Goal: Transaction & Acquisition: Book appointment/travel/reservation

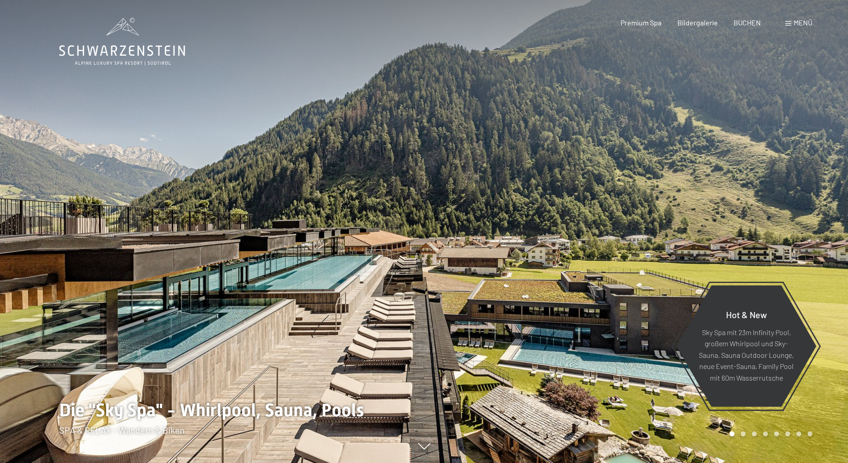
click at [384, 462] on div at bounding box center [424, 463] width 730 height 0
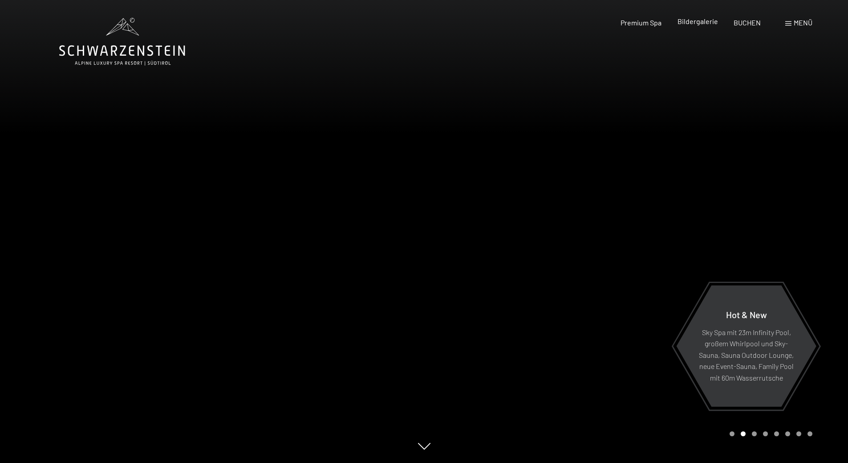
click at [689, 23] on span "Bildergalerie" at bounding box center [698, 21] width 41 height 8
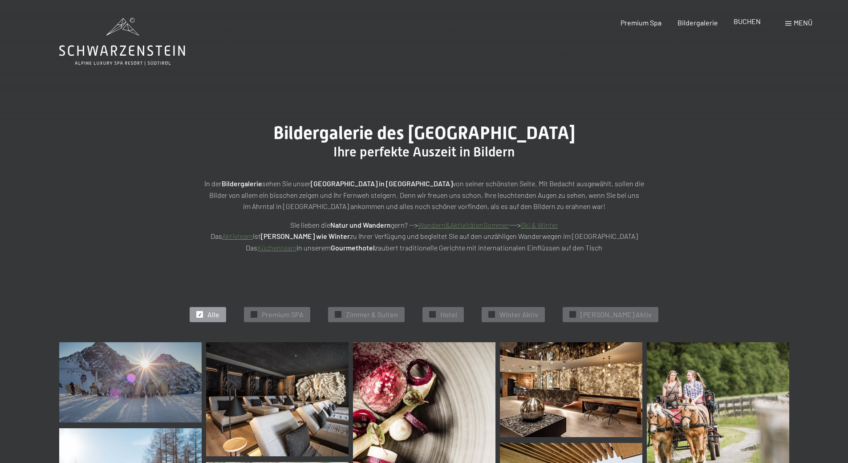
click at [753, 25] on div "BUCHEN" at bounding box center [747, 21] width 27 height 10
click at [747, 21] on span "BUCHEN" at bounding box center [747, 21] width 27 height 8
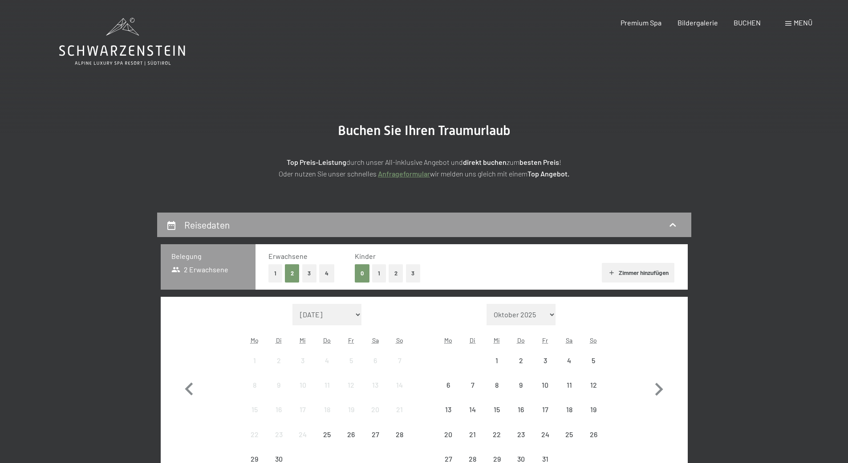
scroll to position [178, 0]
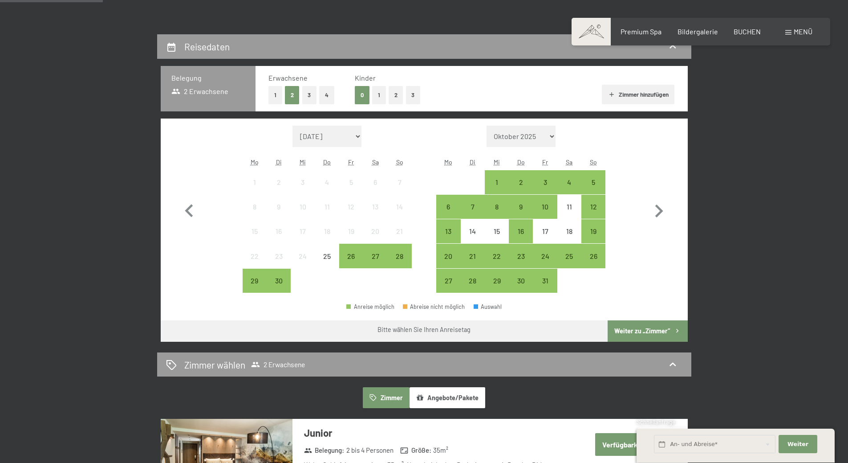
click at [377, 91] on button "1" at bounding box center [379, 95] width 14 height 18
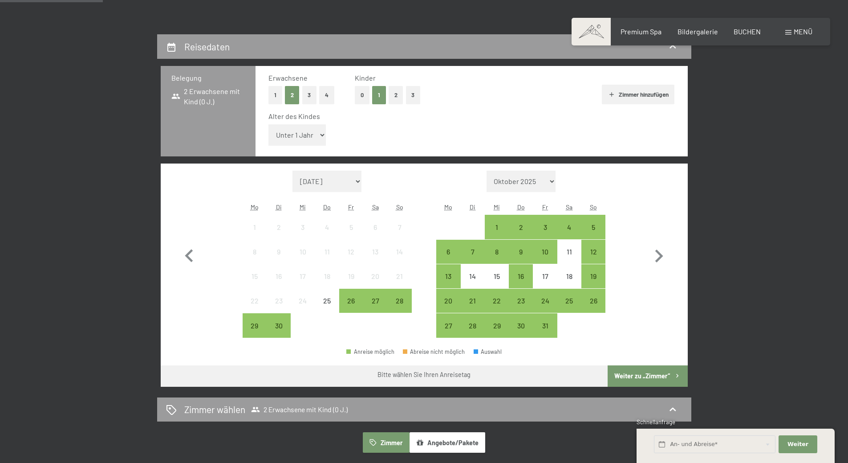
click at [309, 138] on select "Unter 1 Jahr 1 Jahr 2 Jahre 3 Jahre 4 Jahre 5 Jahre 6 Jahre 7 Jahre 8 Jahre 9 J…" at bounding box center [298, 134] width 58 height 21
select select "17"
click at [269, 124] on select "Unter 1 Jahr 1 Jahr 2 Jahre 3 Jahre 4 Jahre 5 Jahre 6 Jahre 7 Jahre 8 Jahre 9 J…" at bounding box center [298, 134] width 58 height 21
click at [593, 275] on div "19" at bounding box center [594, 284] width 22 height 22
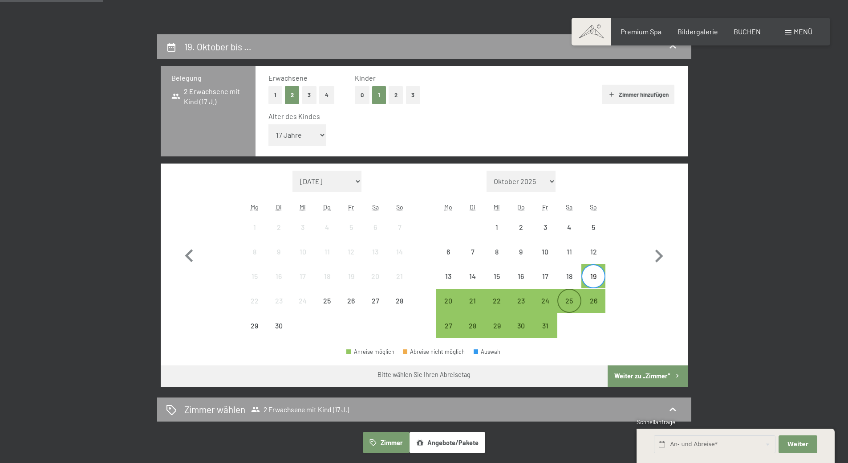
click at [576, 304] on div "25" at bounding box center [569, 308] width 22 height 22
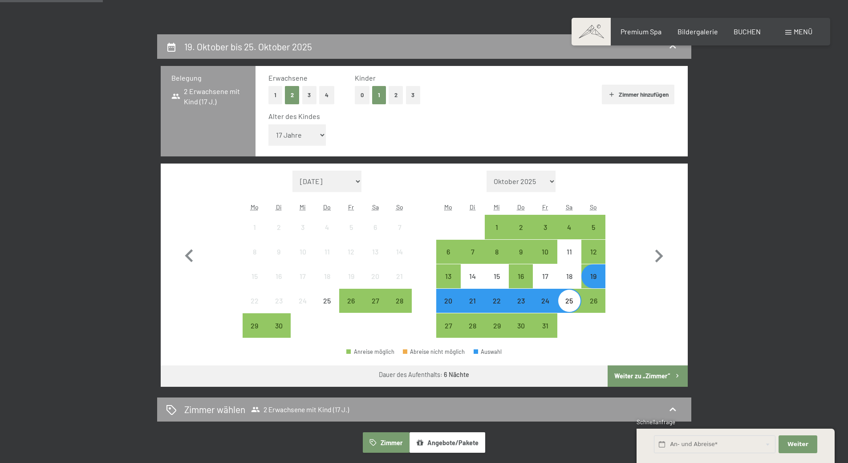
click at [649, 376] on button "Weiter zu „Zimmer“" at bounding box center [648, 375] width 80 height 21
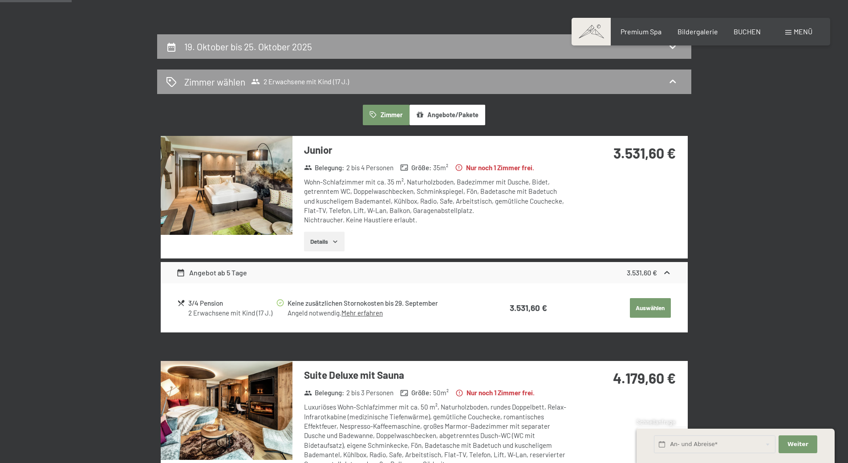
scroll to position [0, 0]
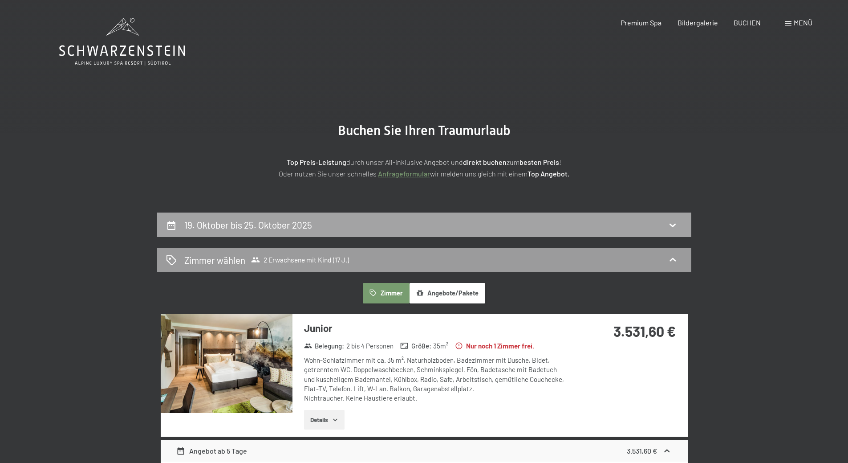
click at [295, 231] on div "19. Oktober bis 25. Oktober 2025" at bounding box center [249, 224] width 131 height 13
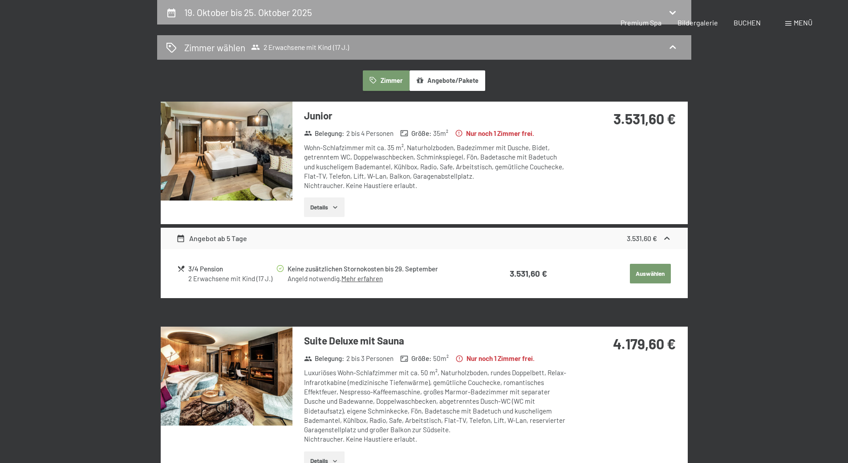
select select "17"
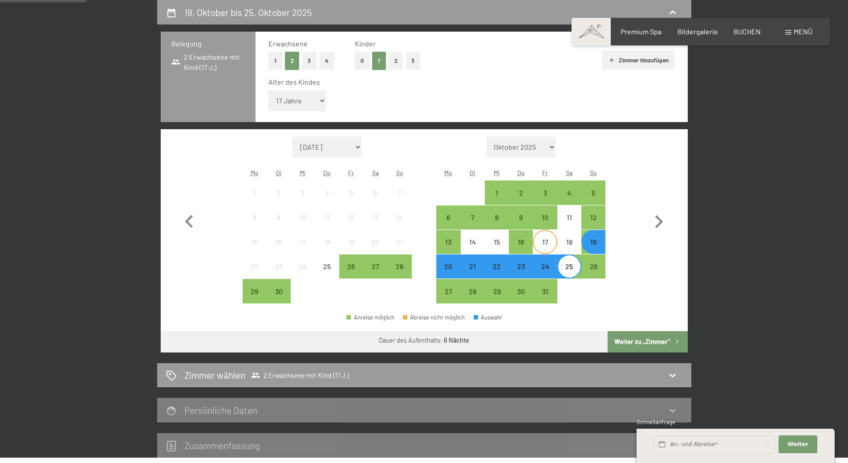
click at [550, 241] on div "17" at bounding box center [545, 249] width 22 height 22
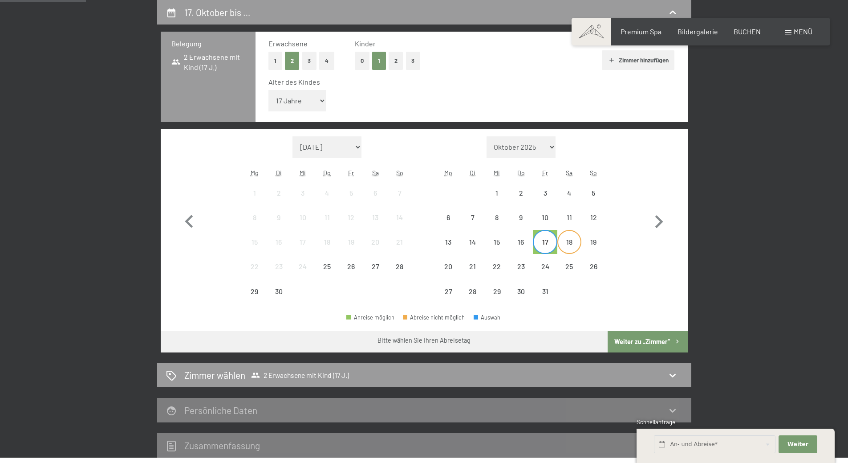
click at [567, 240] on div "18" at bounding box center [569, 249] width 22 height 22
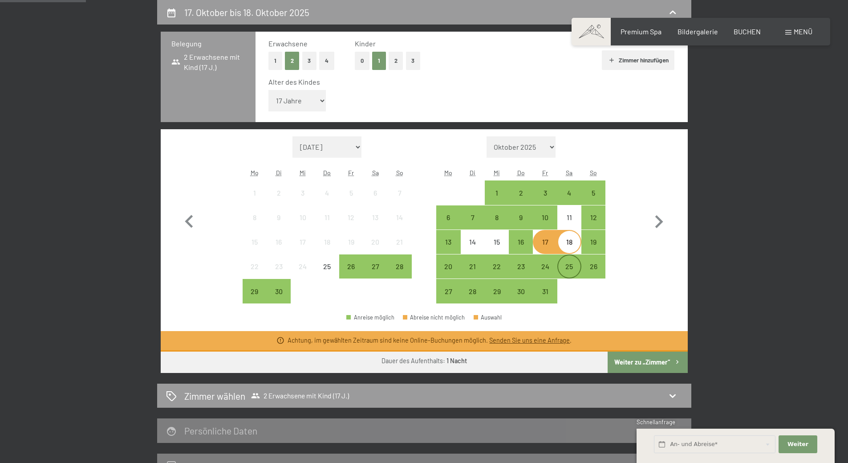
click at [571, 265] on div "25" at bounding box center [569, 274] width 22 height 22
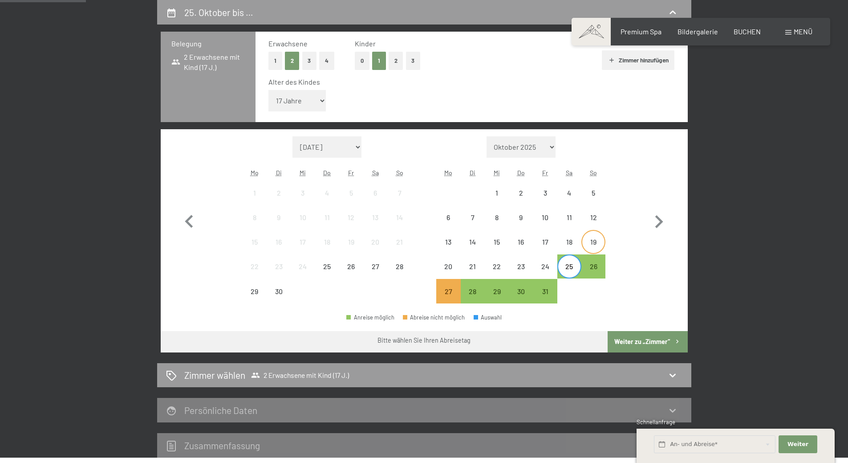
click at [594, 240] on div "19" at bounding box center [594, 249] width 22 height 22
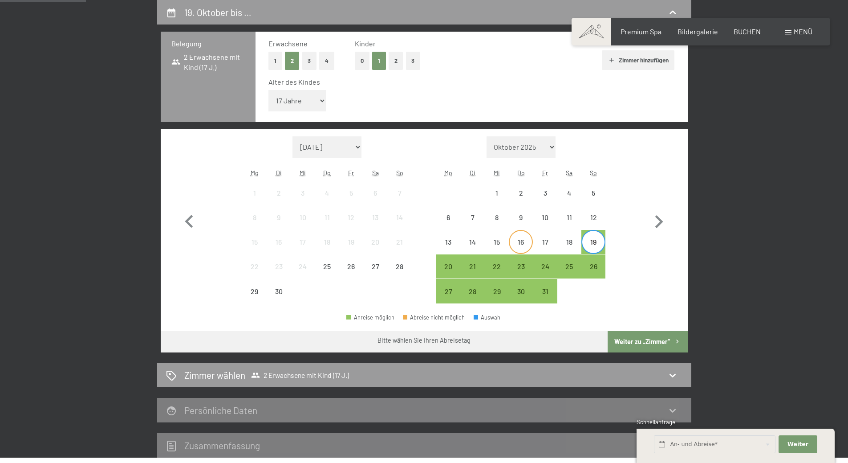
click at [532, 235] on div "16" at bounding box center [521, 242] width 24 height 24
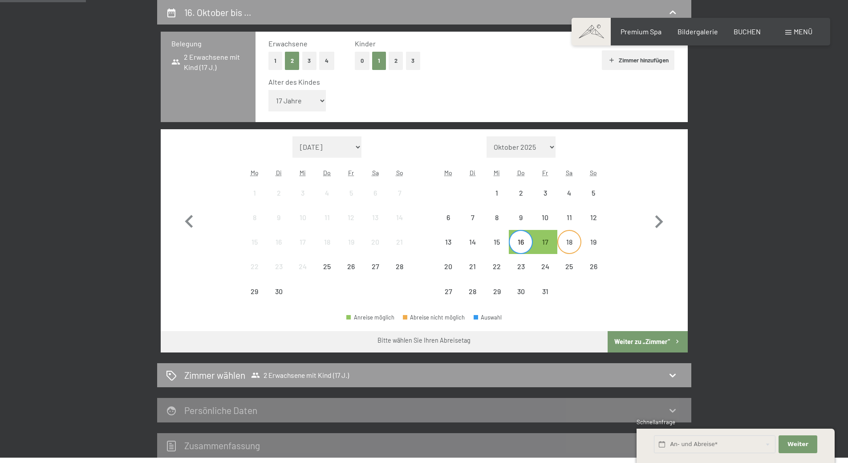
click at [569, 240] on div "18" at bounding box center [569, 249] width 22 height 22
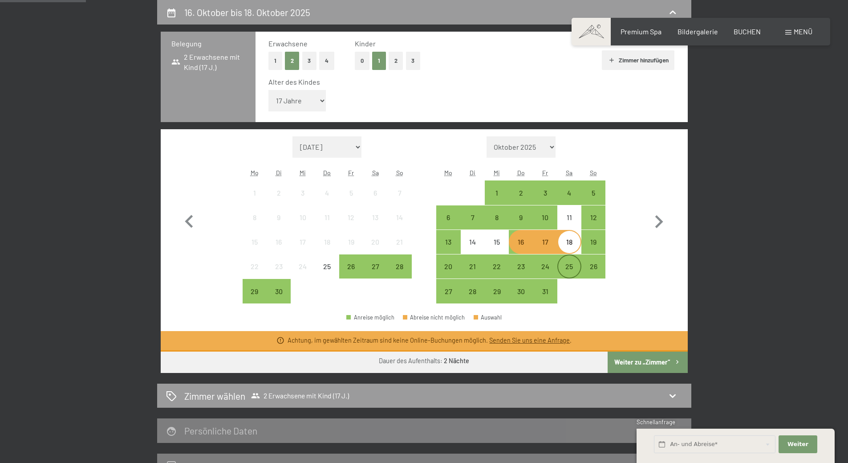
click at [569, 269] on div "25" at bounding box center [569, 274] width 22 height 22
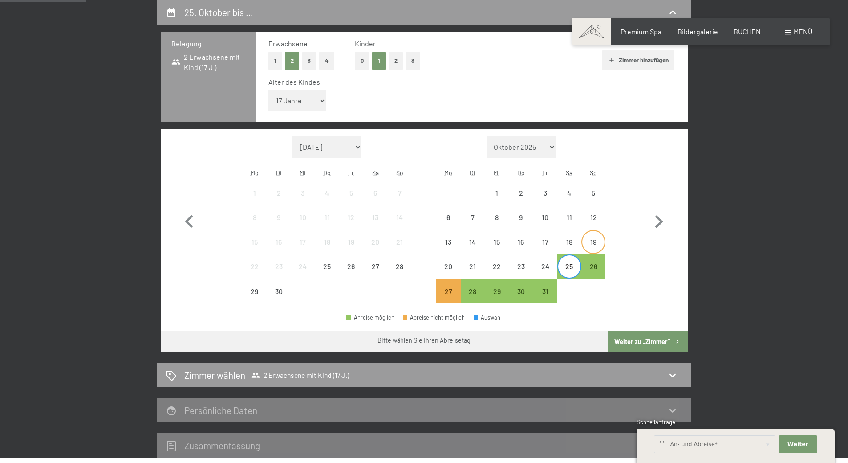
click at [595, 243] on div "19" at bounding box center [594, 249] width 22 height 22
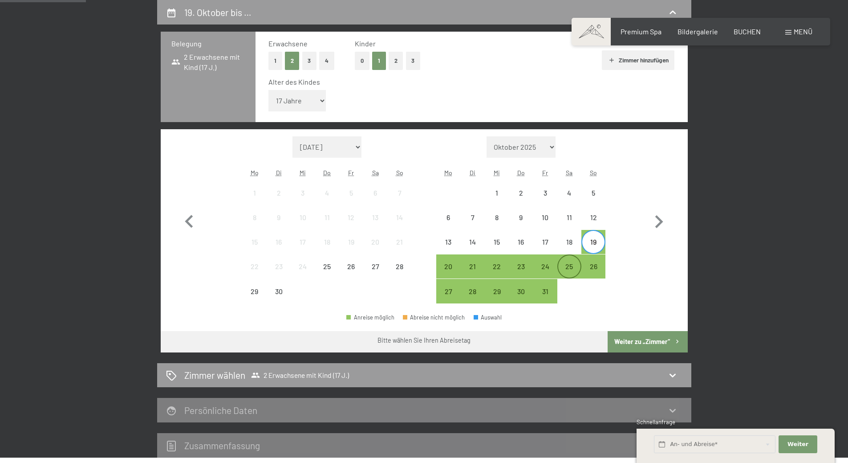
click at [571, 265] on div "25" at bounding box center [569, 274] width 22 height 22
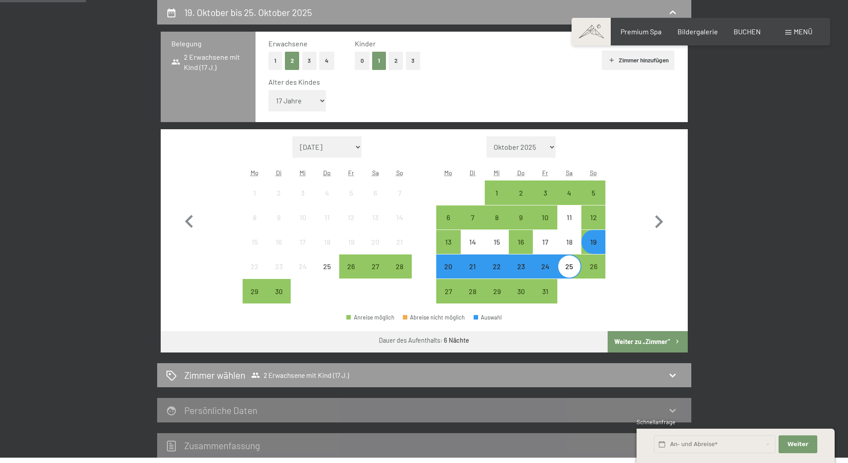
click at [643, 340] on button "Weiter zu „Zimmer“" at bounding box center [648, 341] width 80 height 21
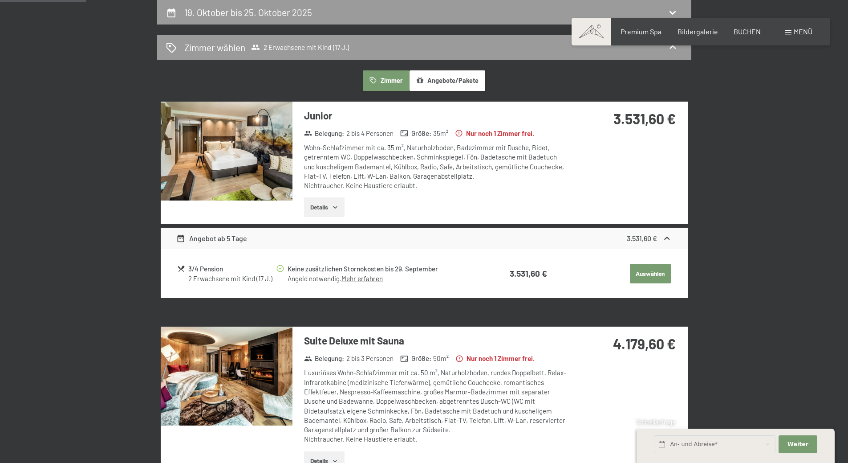
click at [364, 277] on link "Mehr erfahren" at bounding box center [362, 278] width 41 height 8
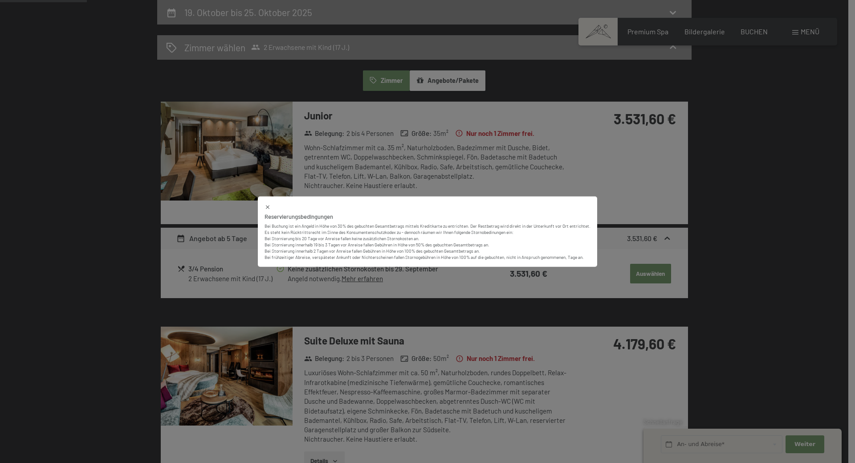
click at [266, 206] on icon at bounding box center [268, 207] width 4 height 4
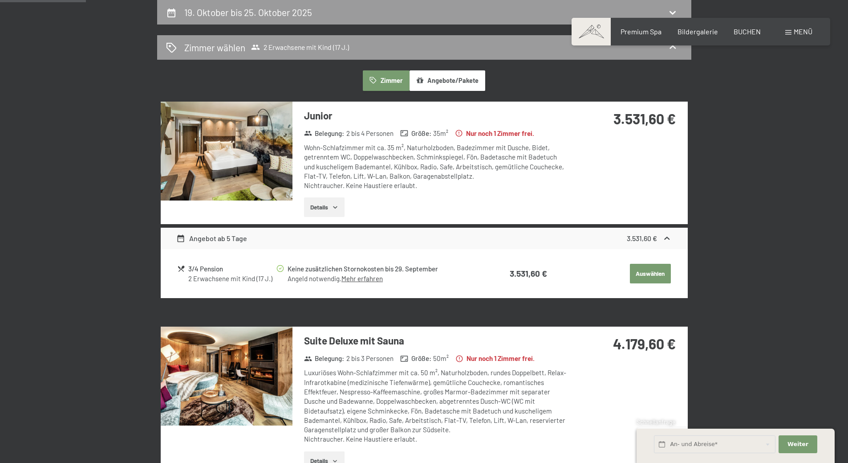
click at [242, 163] on img at bounding box center [227, 151] width 132 height 99
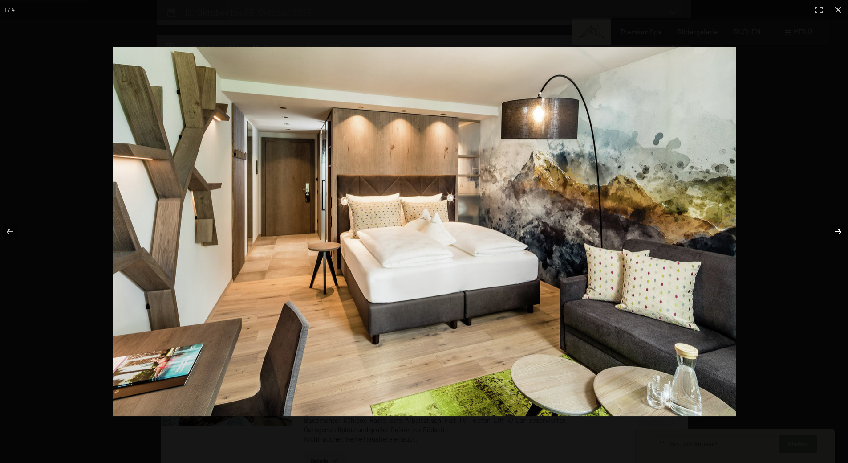
click at [834, 236] on button "button" at bounding box center [832, 231] width 31 height 45
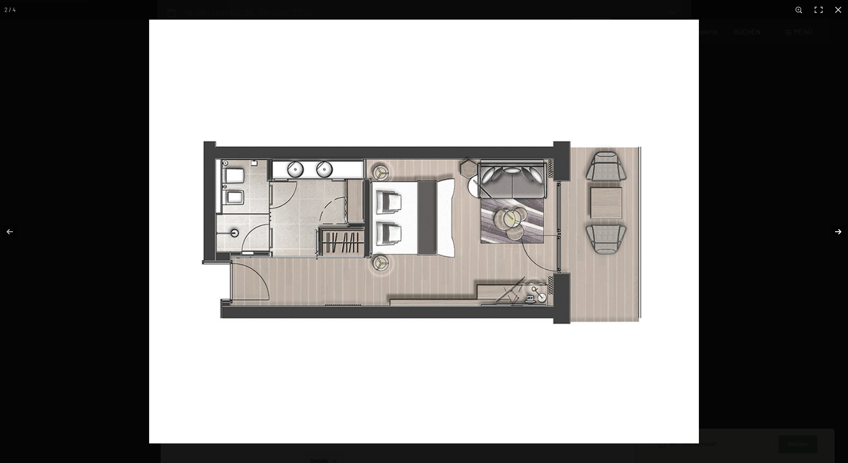
click at [837, 234] on button "button" at bounding box center [832, 231] width 31 height 45
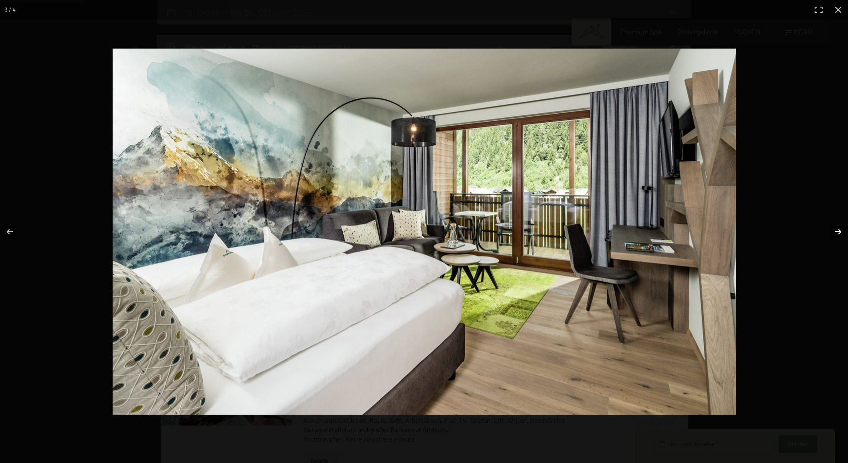
click at [837, 234] on button "button" at bounding box center [832, 231] width 31 height 45
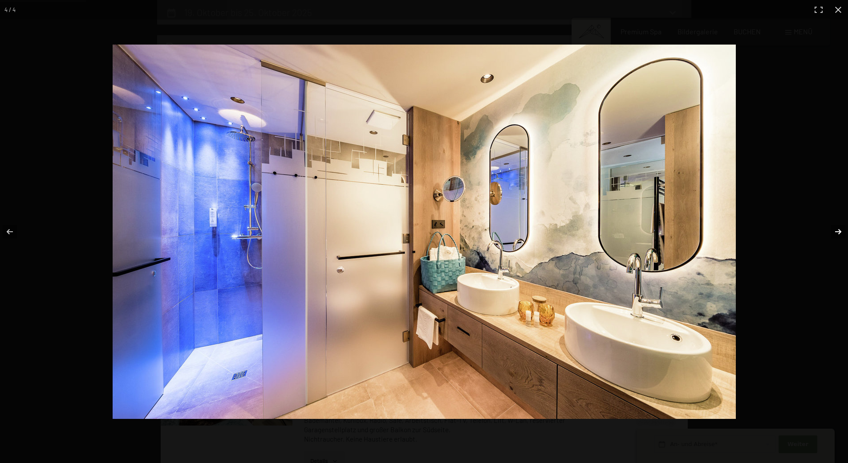
click at [837, 234] on button "button" at bounding box center [832, 231] width 31 height 45
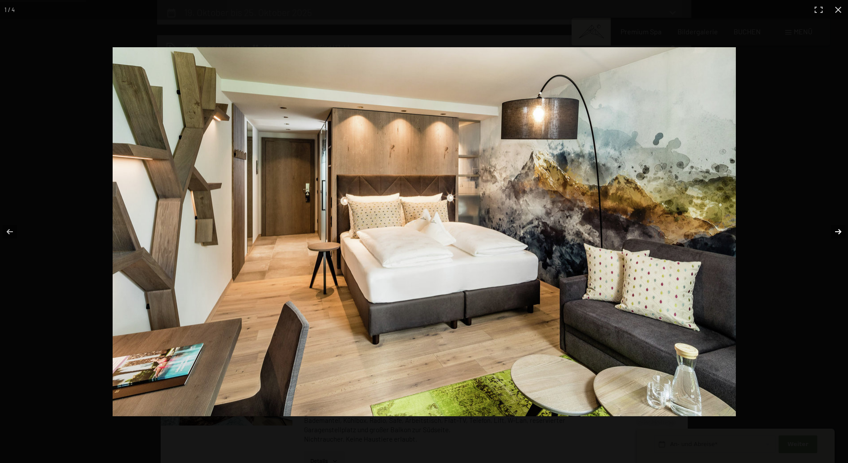
click at [837, 234] on button "button" at bounding box center [832, 231] width 31 height 45
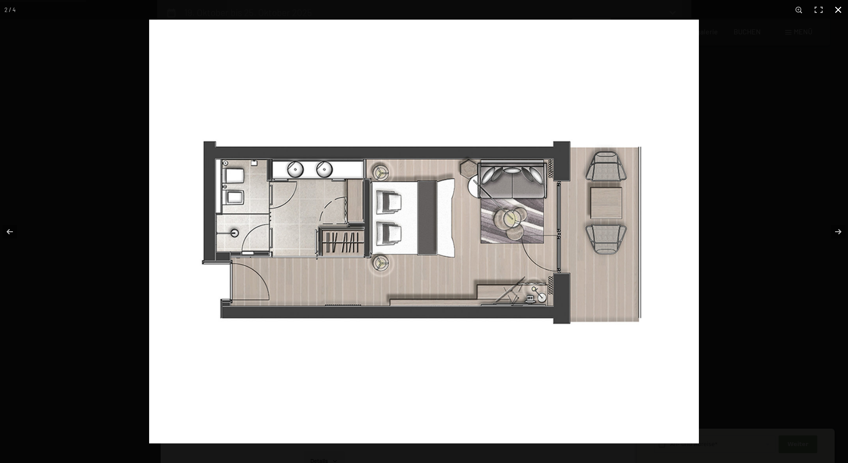
click at [842, 7] on button "button" at bounding box center [839, 10] width 20 height 20
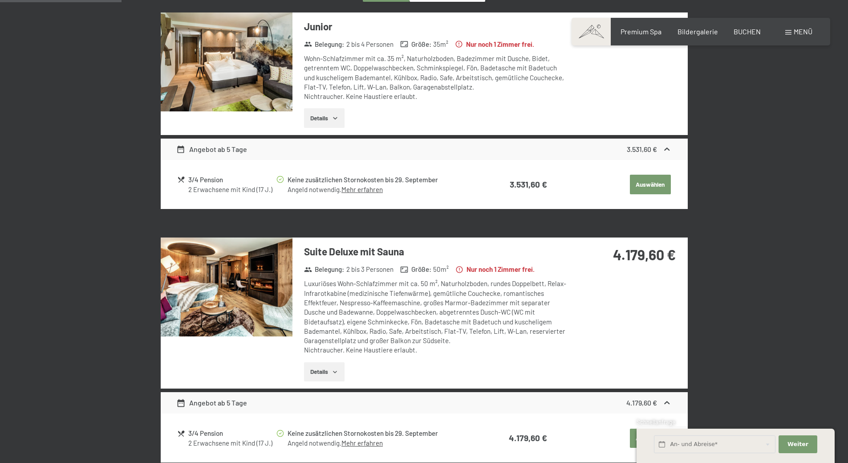
scroll to position [168, 0]
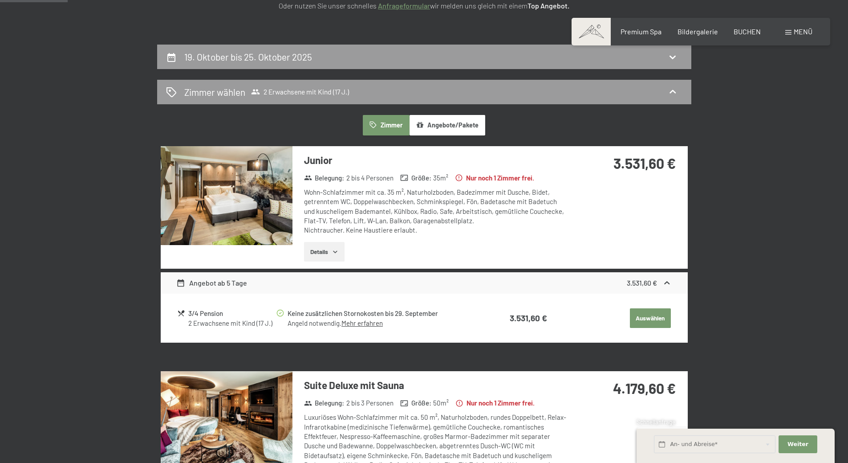
click at [371, 326] on link "Mehr erfahren" at bounding box center [362, 323] width 41 height 8
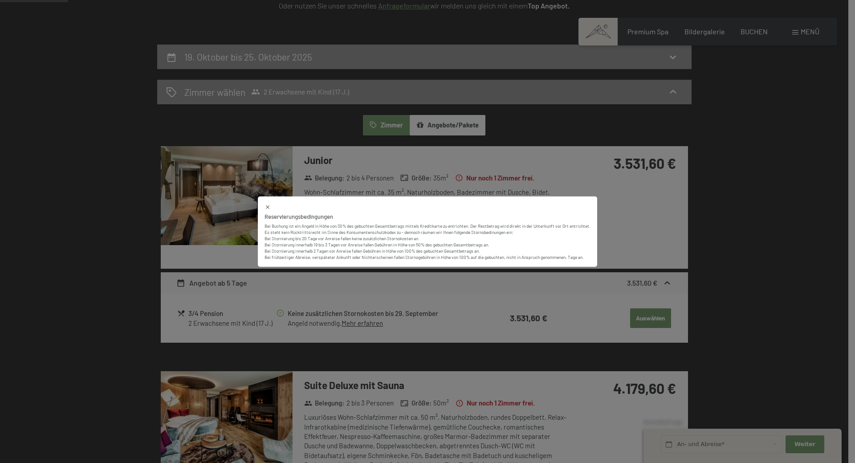
click at [268, 208] on icon at bounding box center [268, 207] width 4 height 4
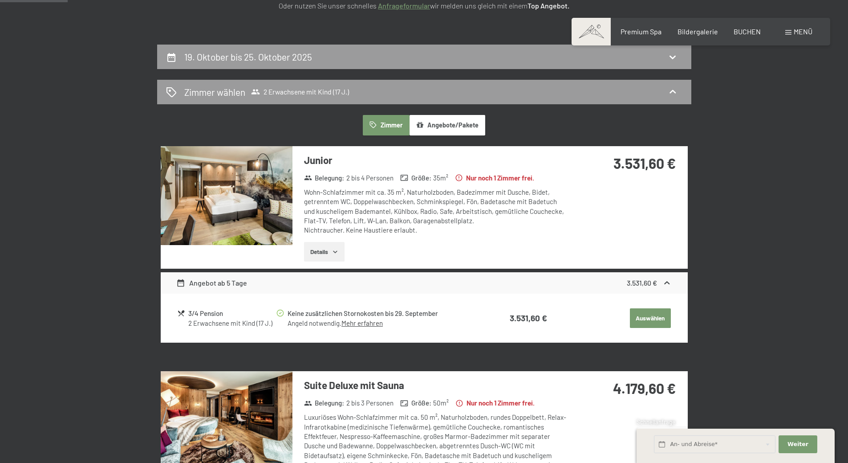
scroll to position [391, 0]
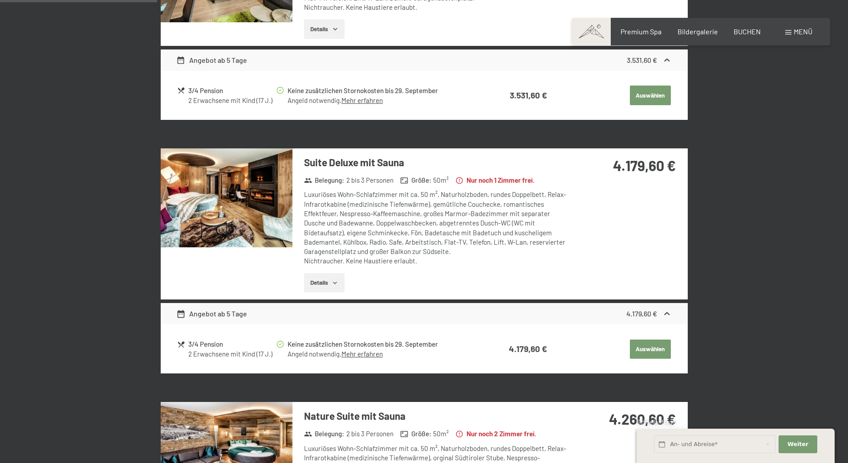
click at [255, 204] on img at bounding box center [227, 197] width 132 height 99
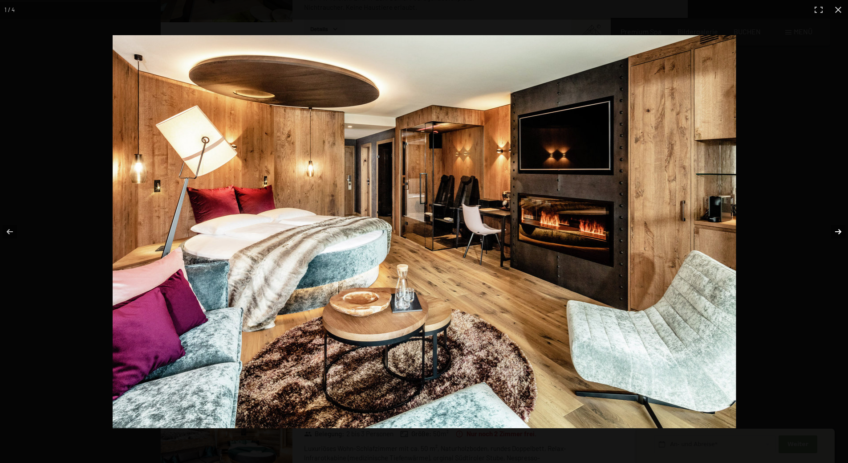
click at [836, 232] on button "button" at bounding box center [832, 231] width 31 height 45
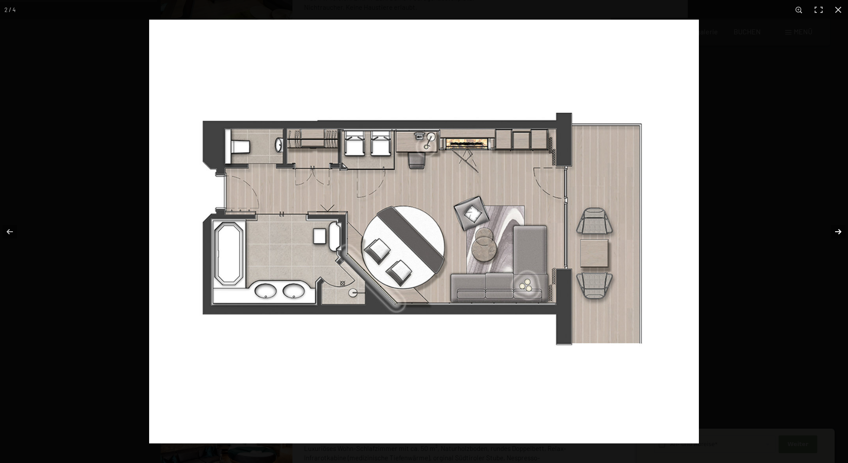
click at [836, 231] on button "button" at bounding box center [832, 231] width 31 height 45
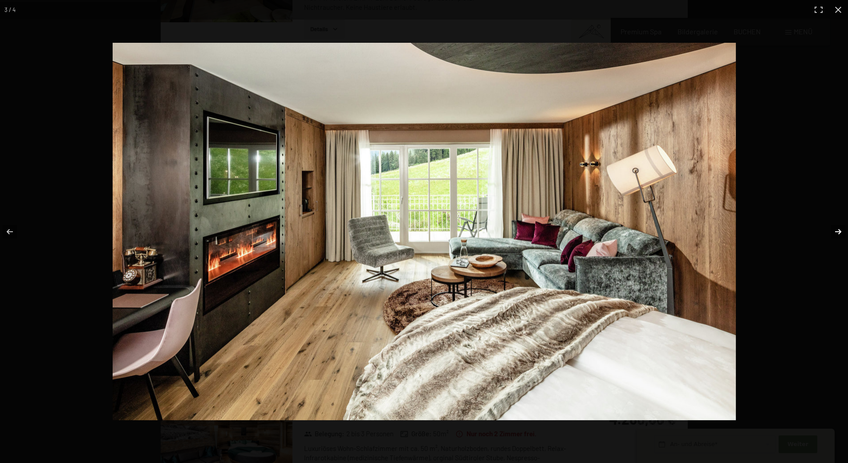
click at [836, 231] on button "button" at bounding box center [832, 231] width 31 height 45
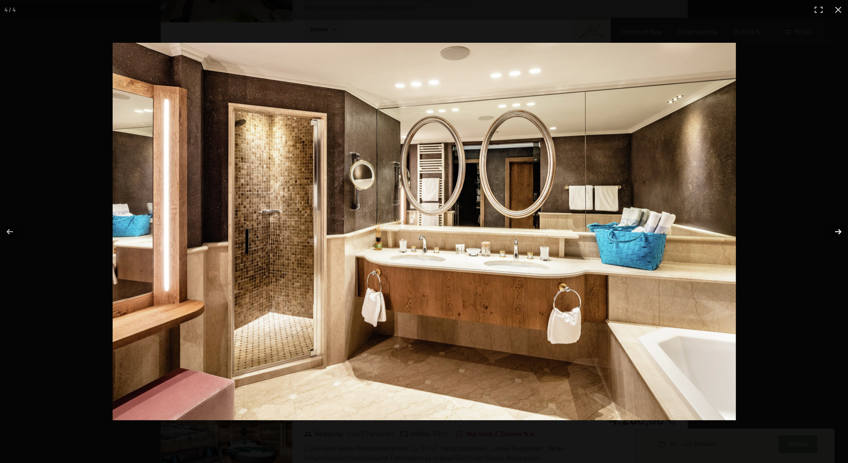
click at [836, 231] on button "button" at bounding box center [832, 231] width 31 height 45
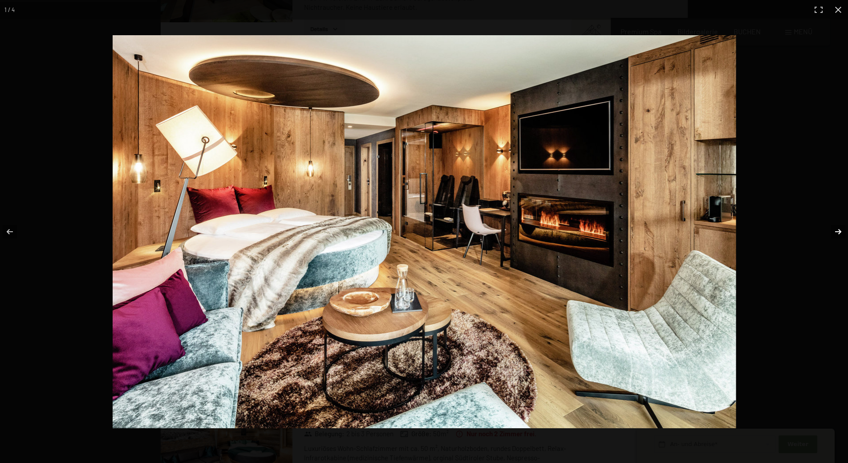
click at [836, 231] on button "button" at bounding box center [832, 231] width 31 height 45
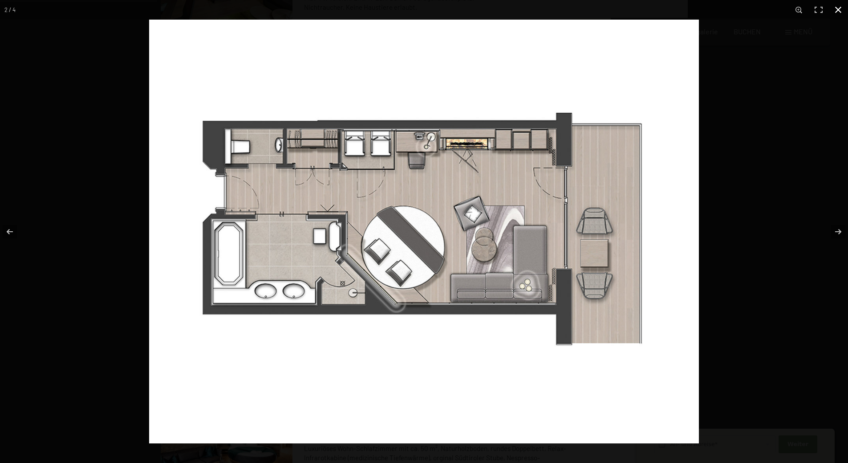
click at [841, 8] on button "button" at bounding box center [839, 10] width 20 height 20
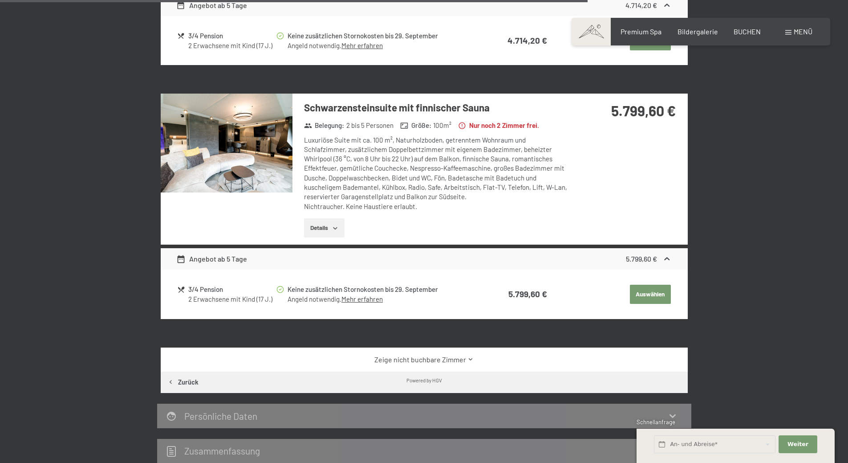
scroll to position [1816, 0]
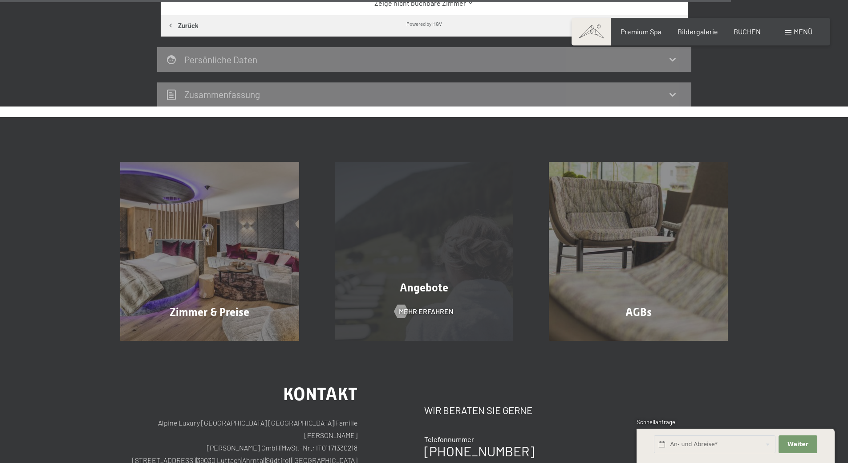
click at [390, 265] on div "Angebote Mehr erfahren" at bounding box center [424, 251] width 215 height 179
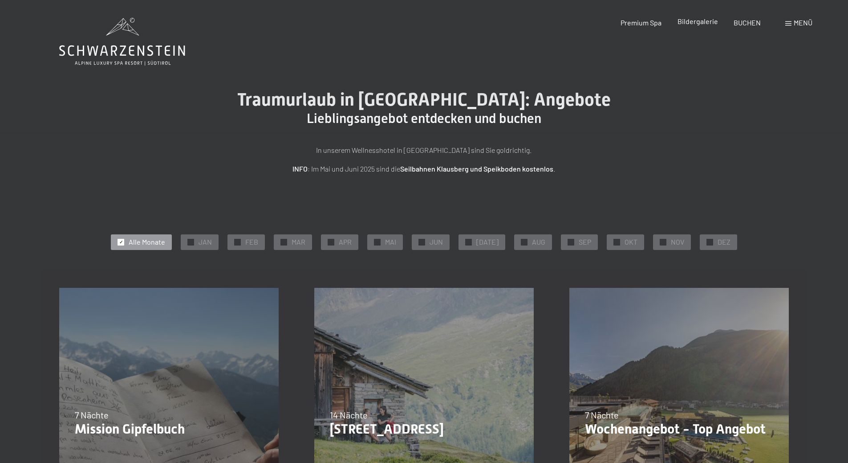
click at [696, 24] on span "Bildergalerie" at bounding box center [698, 21] width 41 height 8
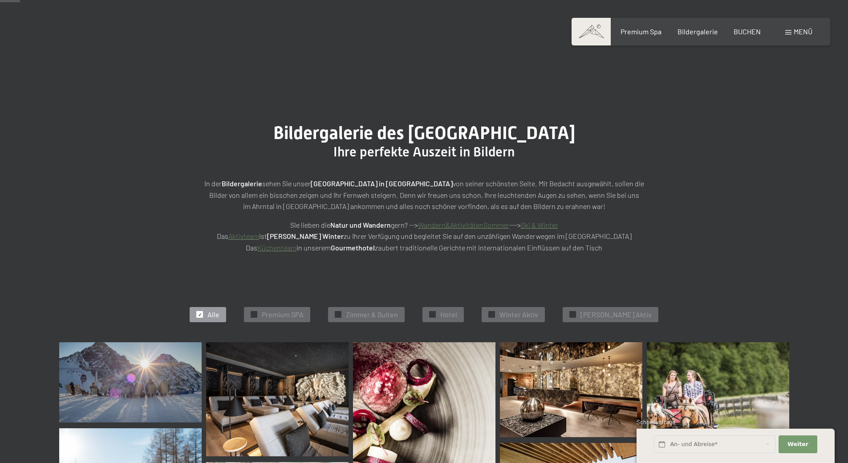
scroll to position [267, 0]
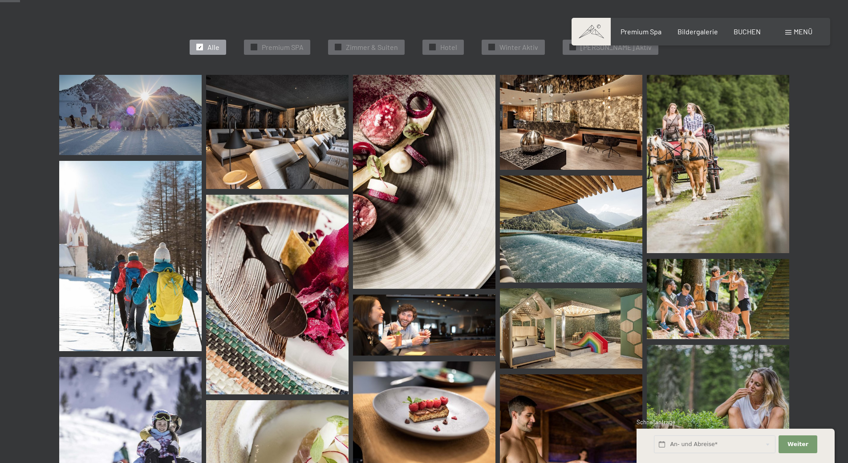
click at [540, 248] on img at bounding box center [571, 228] width 143 height 107
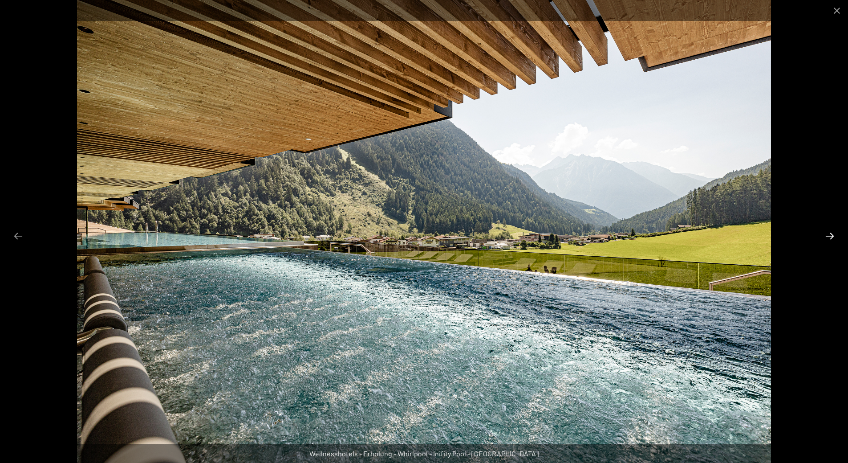
click at [834, 236] on button "Next slide" at bounding box center [830, 235] width 19 height 17
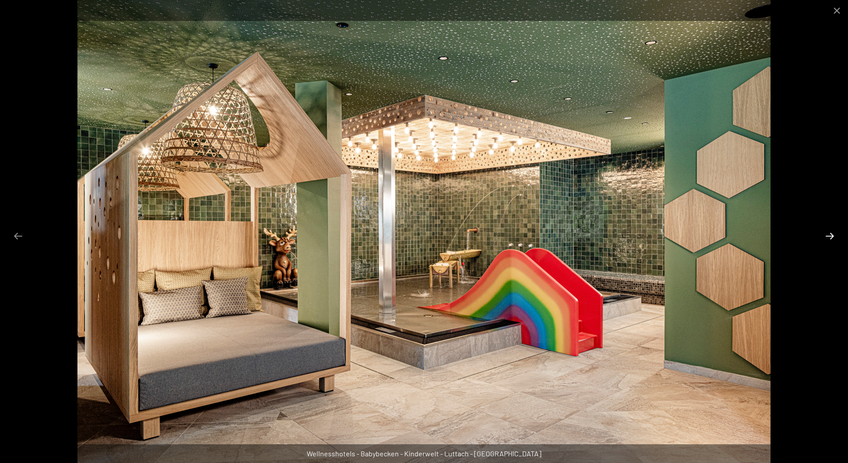
click at [834, 236] on button "Next slide" at bounding box center [830, 235] width 19 height 17
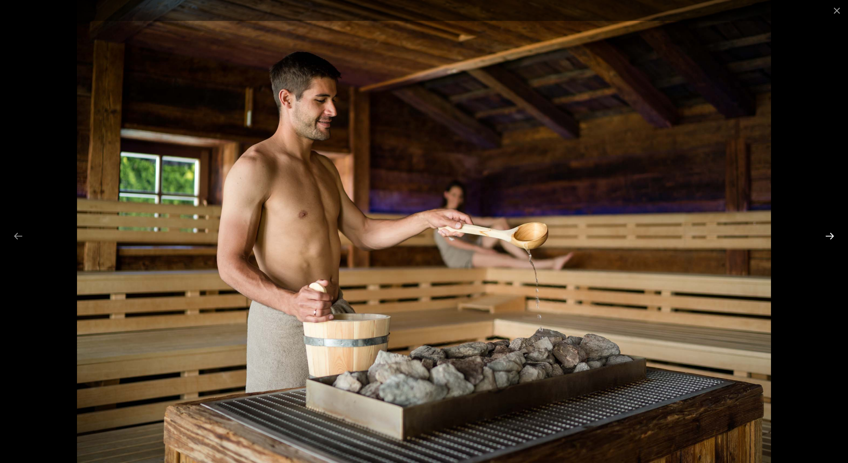
click at [834, 236] on button "Next slide" at bounding box center [830, 235] width 19 height 17
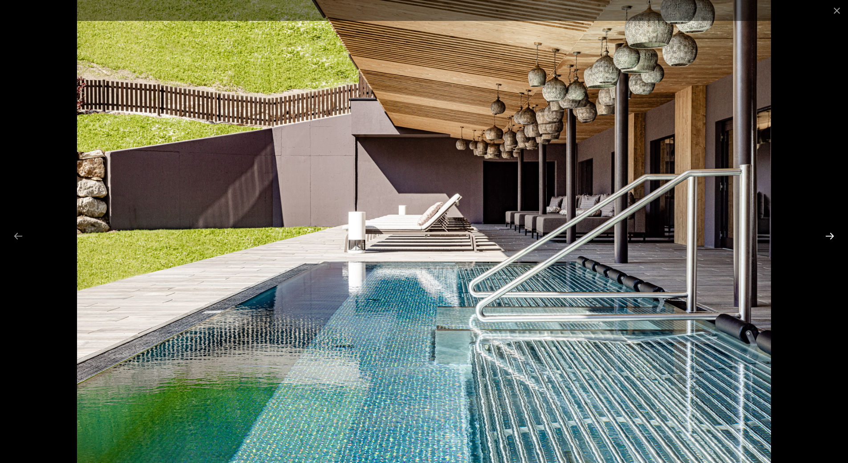
click at [834, 236] on button "Next slide" at bounding box center [830, 235] width 19 height 17
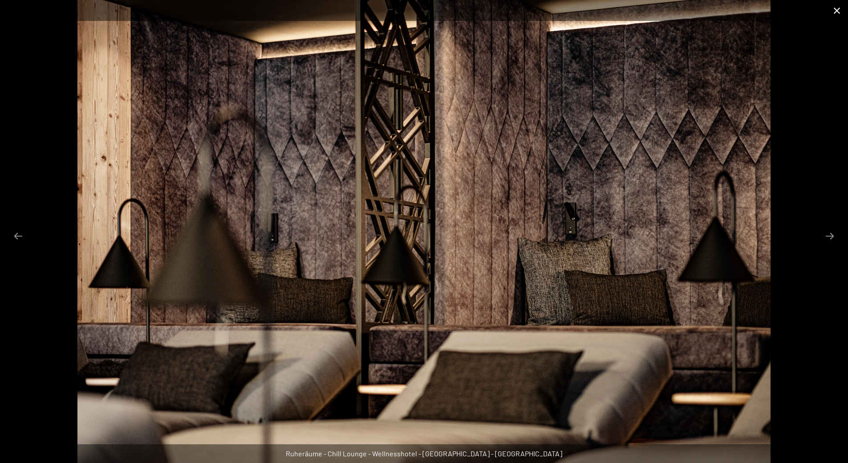
click at [835, 12] on button "Close gallery" at bounding box center [837, 10] width 22 height 21
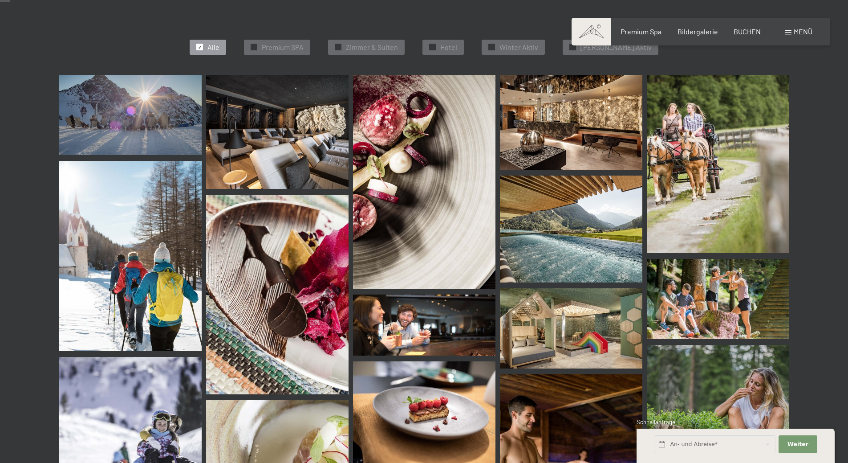
scroll to position [0, 0]
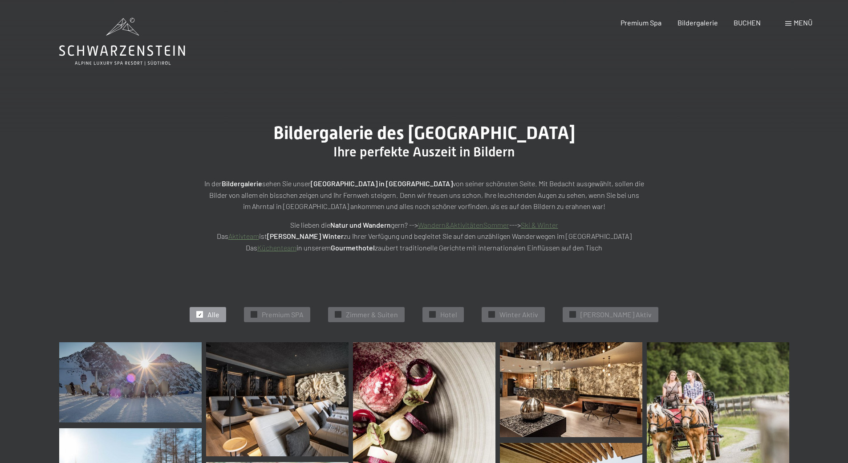
click at [145, 51] on icon at bounding box center [122, 42] width 126 height 48
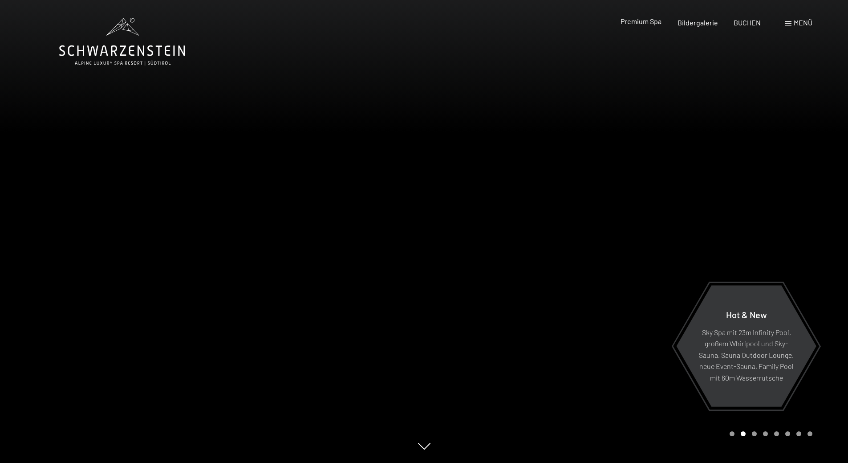
click at [653, 23] on span "Premium Spa" at bounding box center [641, 21] width 41 height 8
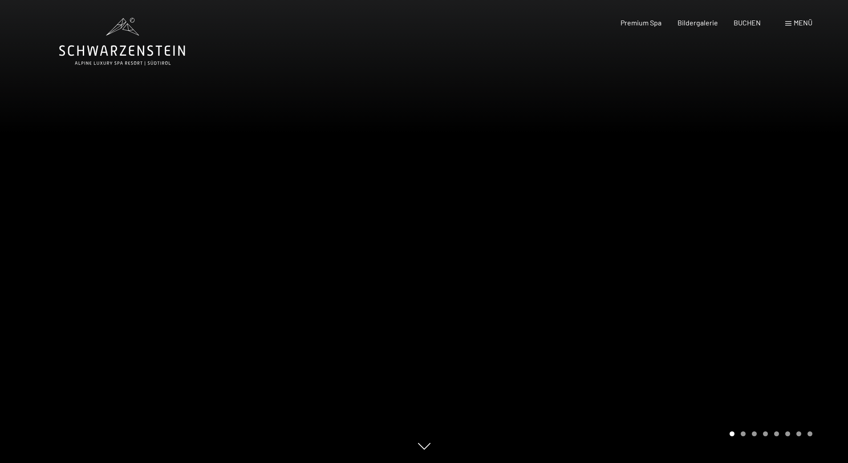
click at [154, 50] on icon at bounding box center [122, 42] width 126 height 48
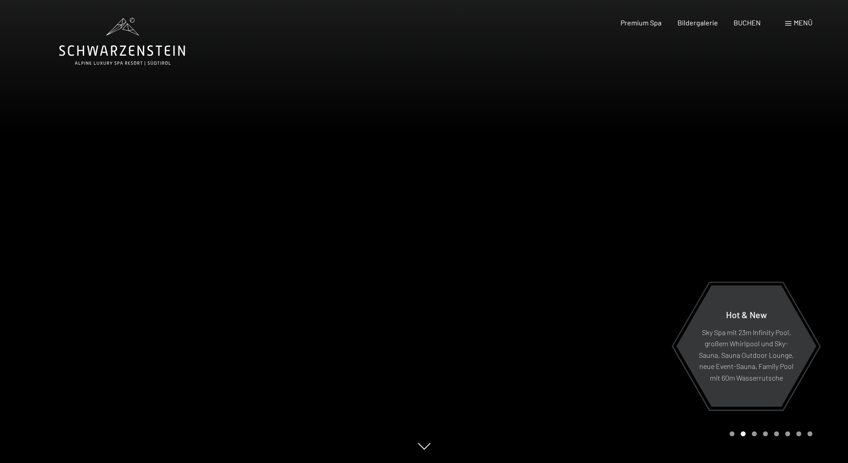
click at [146, 48] on icon at bounding box center [122, 42] width 126 height 48
click at [758, 20] on span "BUCHEN" at bounding box center [747, 21] width 27 height 8
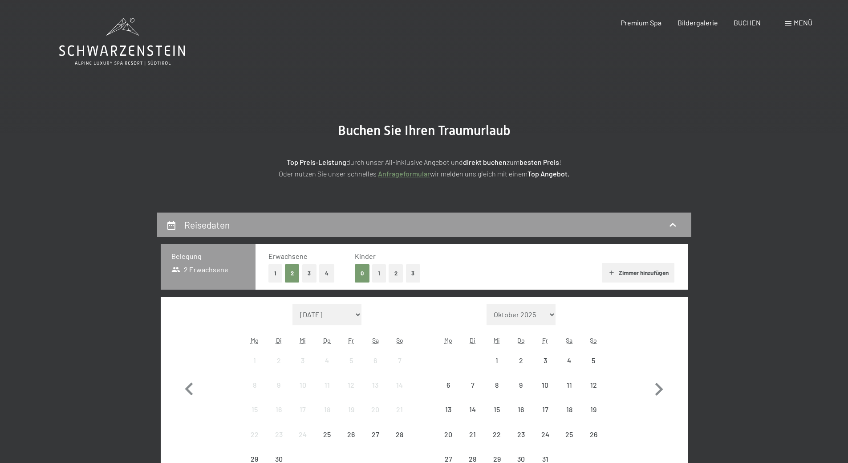
click at [808, 18] on div "Buchen Anfragen Premium Spa Bildergalerie BUCHEN Menü DE IT EN Gutschein Bilder…" at bounding box center [701, 23] width 223 height 10
click at [805, 21] on span "Menü" at bounding box center [803, 22] width 19 height 8
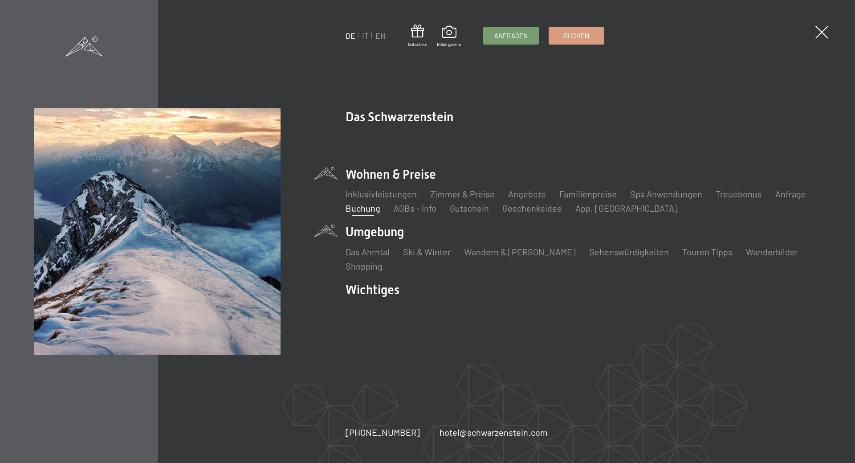
click at [383, 235] on li "Umgebung Das Ahrntal Ski & Winter Skifahren Skischule Wandern & [PERSON_NAME] W…" at bounding box center [583, 247] width 475 height 49
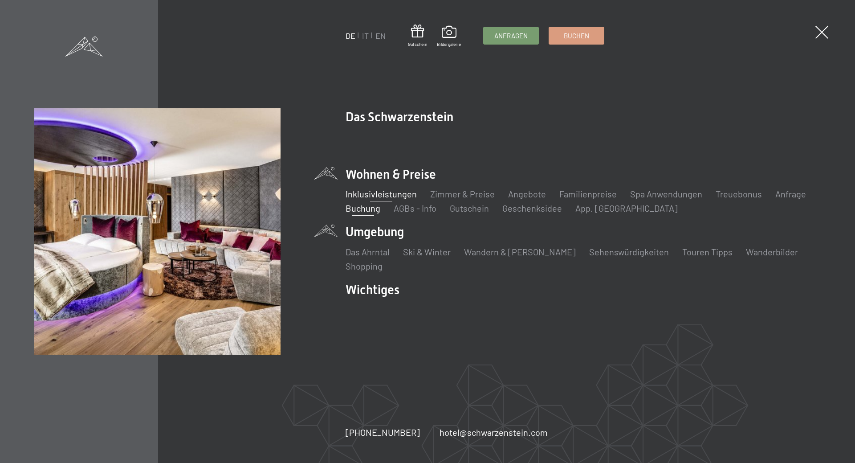
click at [367, 192] on link "Inklusivleistungen" at bounding box center [381, 193] width 71 height 11
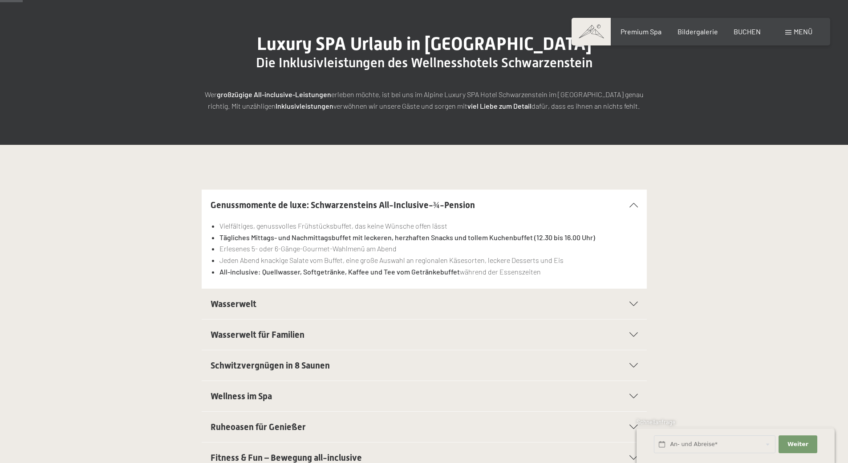
scroll to position [134, 0]
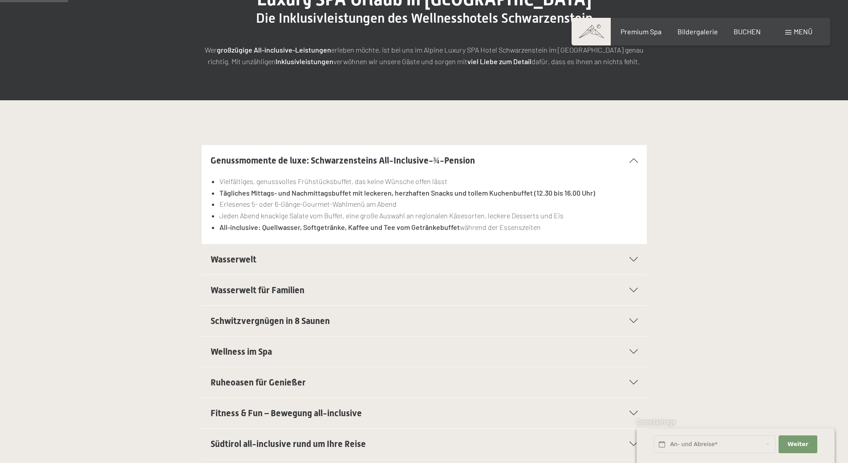
click at [243, 261] on span "Wasserwelt" at bounding box center [234, 259] width 46 height 11
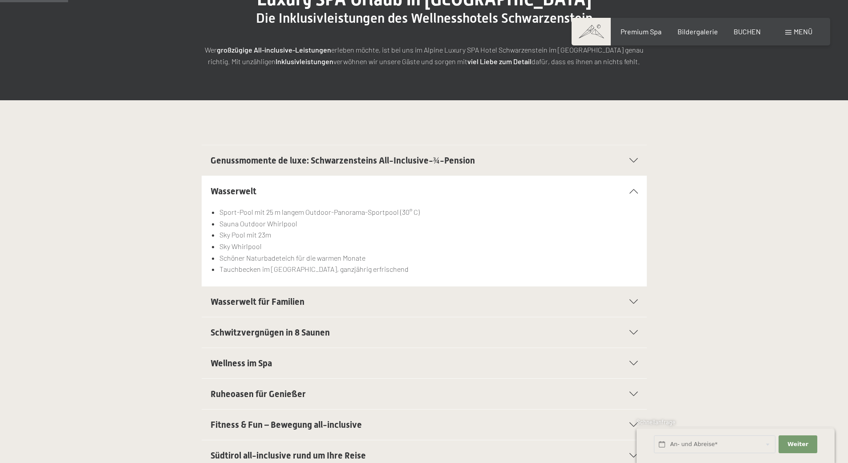
click at [245, 302] on span "Wasserwelt für Familien" at bounding box center [258, 301] width 94 height 11
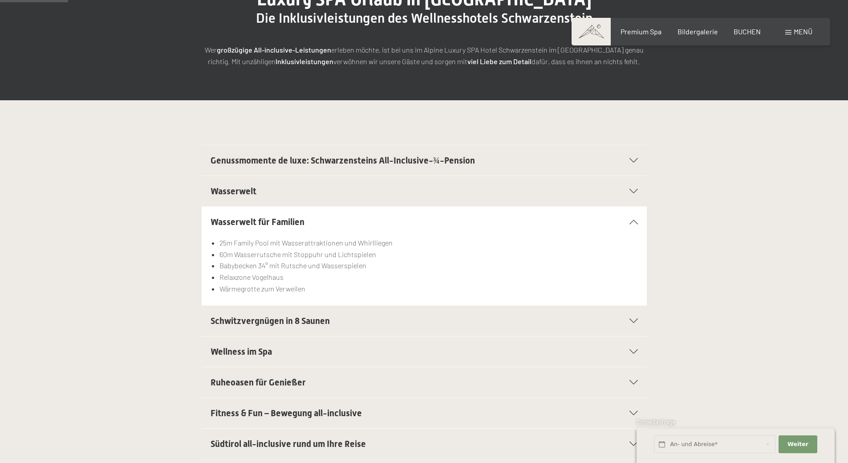
scroll to position [178, 0]
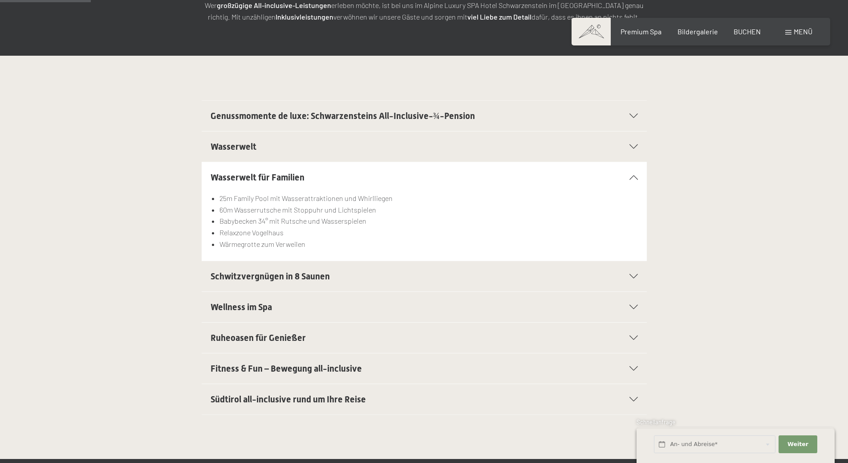
click at [260, 302] on span "Wellness im Spa" at bounding box center [241, 307] width 61 height 11
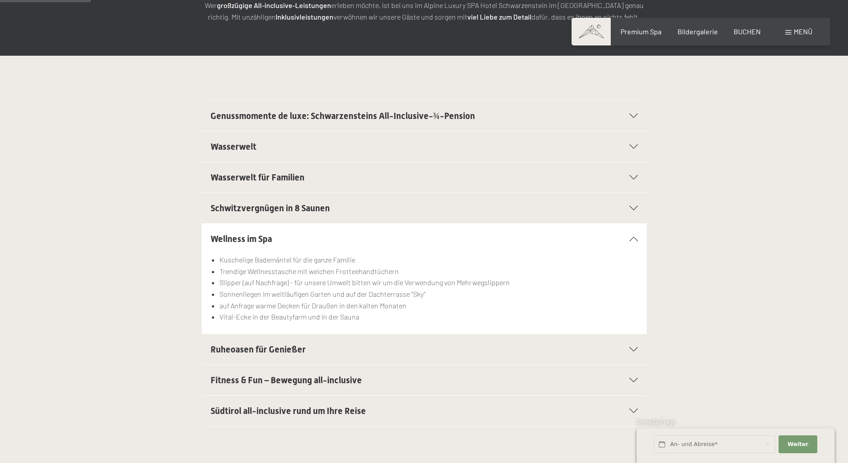
scroll to position [223, 0]
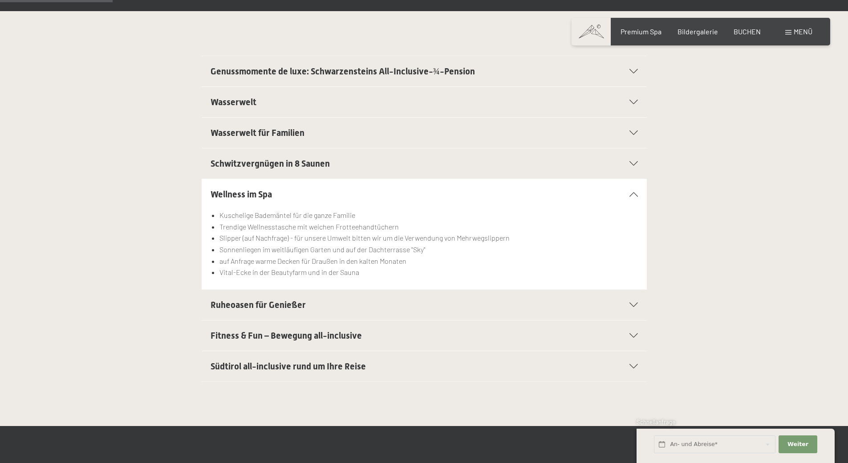
click at [324, 363] on span "Südtirol all-inclusive rund um Ihre Reise" at bounding box center [288, 366] width 155 height 11
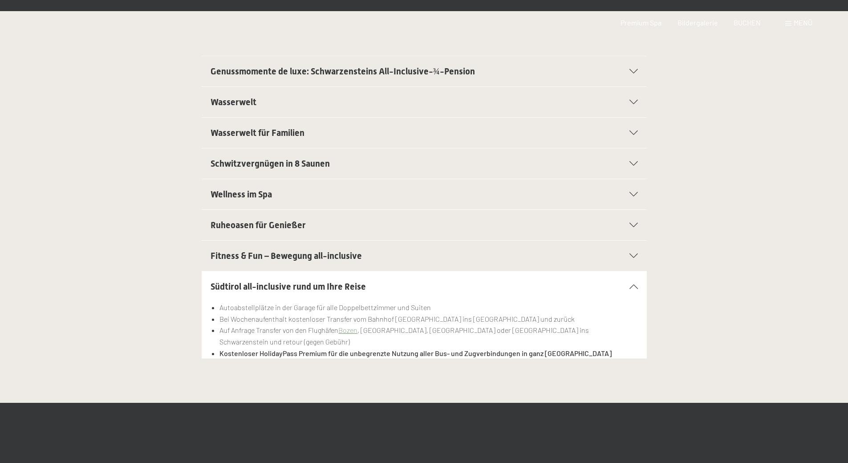
scroll to position [0, 0]
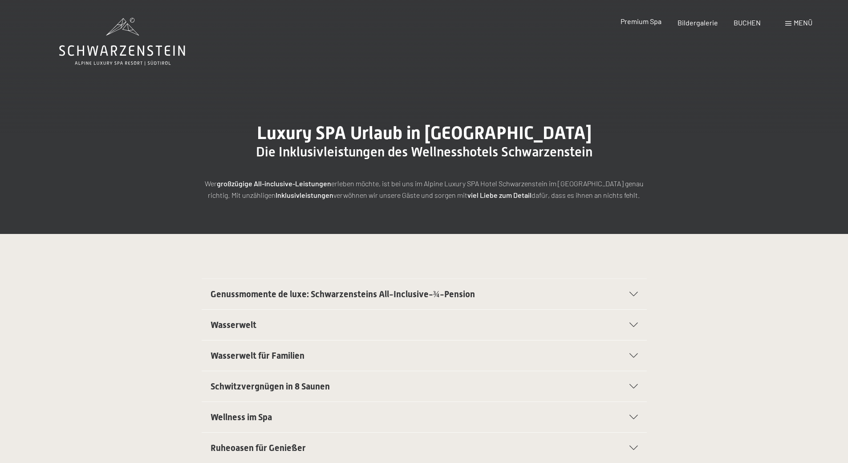
click at [639, 24] on span "Premium Spa" at bounding box center [641, 21] width 41 height 8
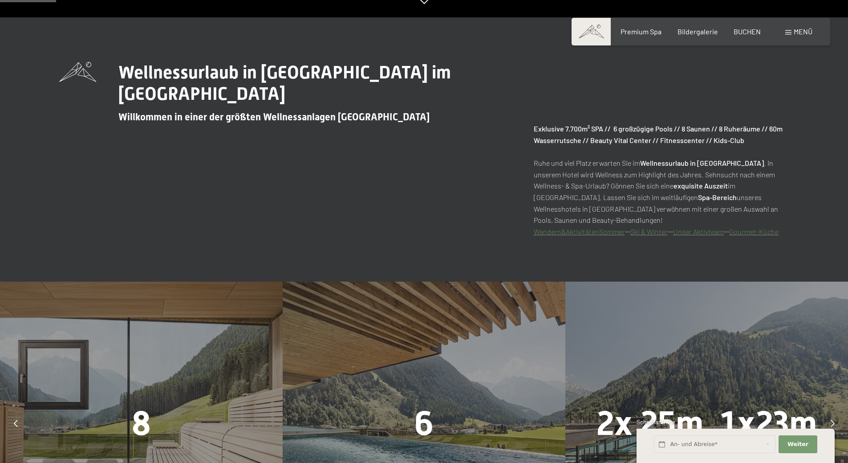
scroll to position [534, 0]
